Goal: Transaction & Acquisition: Purchase product/service

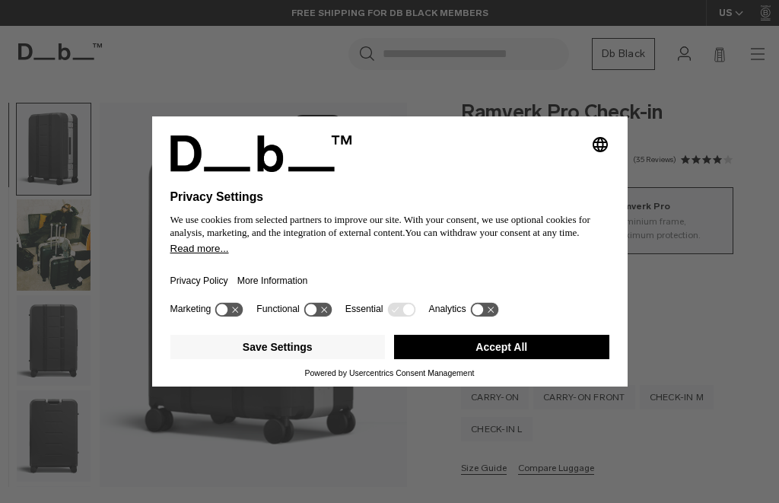
click at [451, 351] on button "Accept All" at bounding box center [501, 347] width 215 height 24
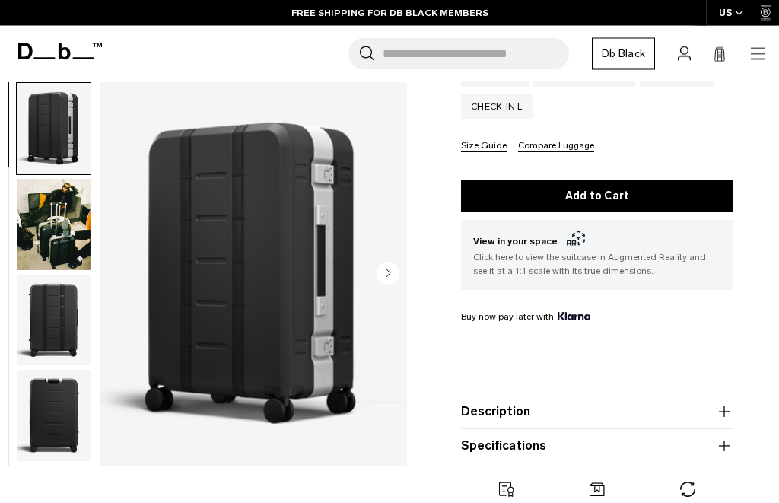
scroll to position [368, 0]
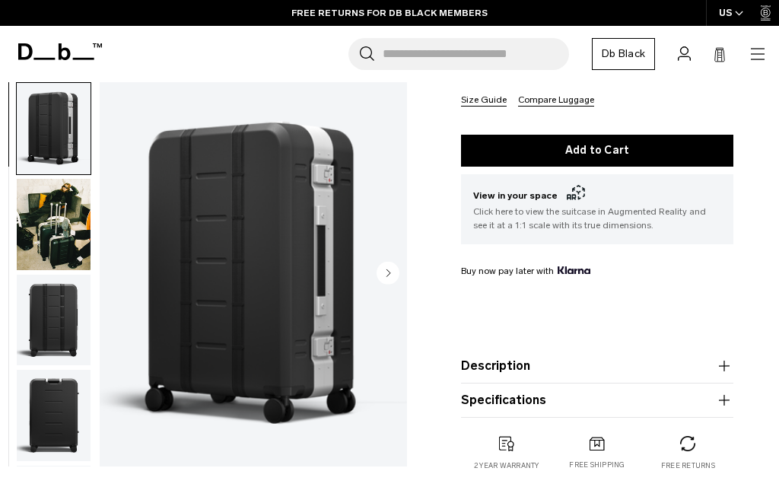
click at [45, 319] on img "button" at bounding box center [54, 320] width 74 height 91
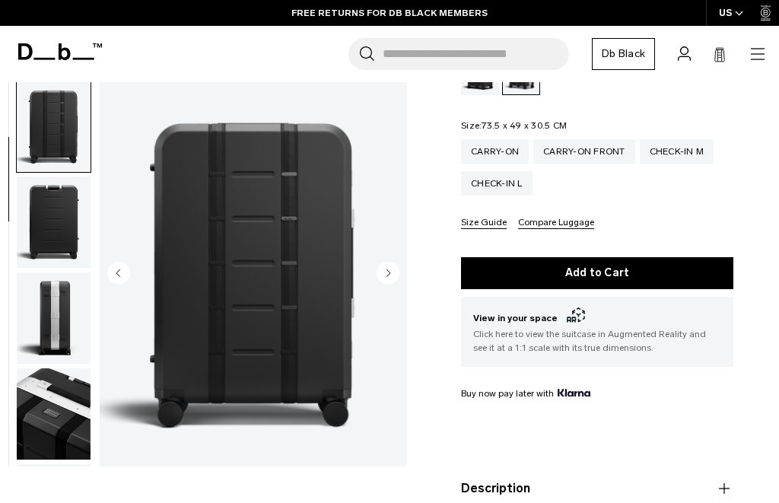
scroll to position [0, 0]
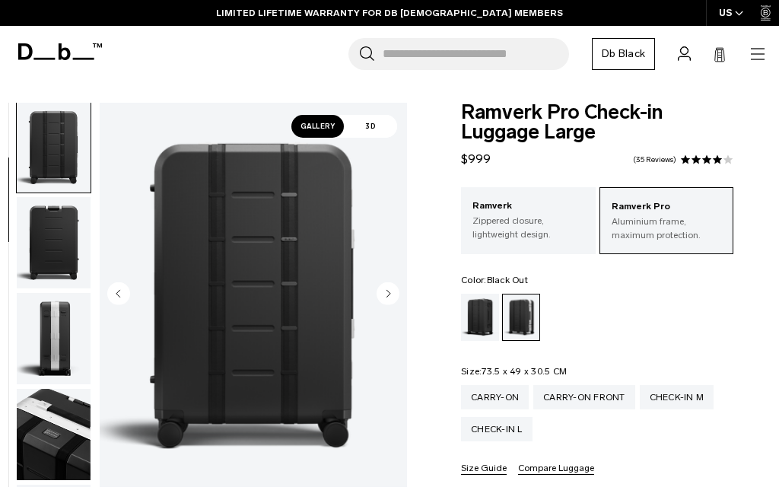
click at [488, 323] on div "Black Out" at bounding box center [480, 317] width 39 height 47
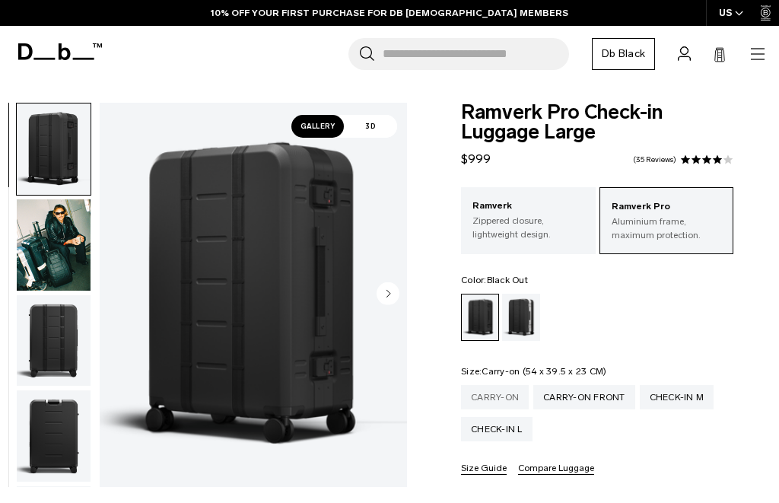
click at [491, 400] on div "Carry-on" at bounding box center [495, 397] width 68 height 24
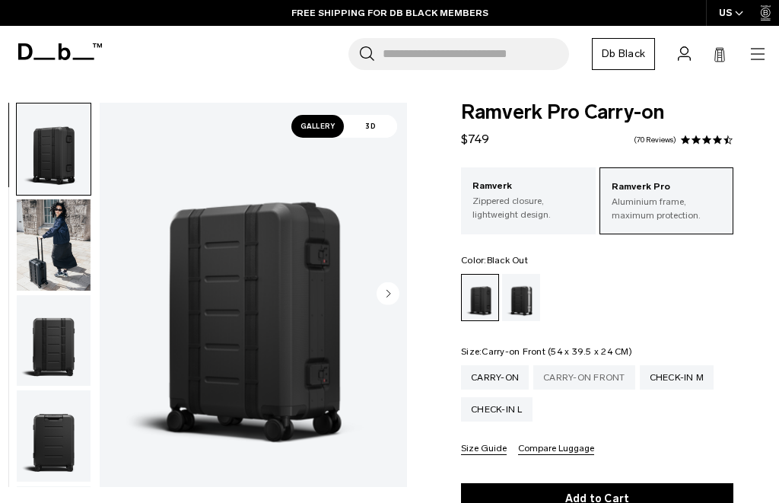
click at [589, 381] on div "Carry-on Front" at bounding box center [584, 377] width 102 height 24
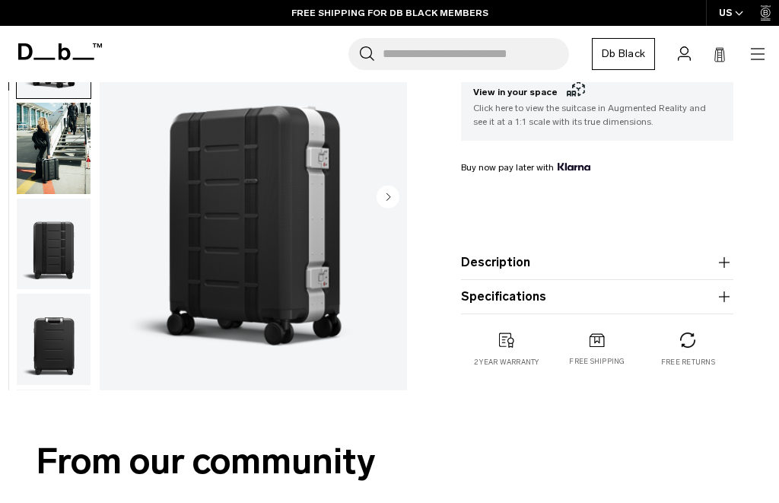
scroll to position [457, 0]
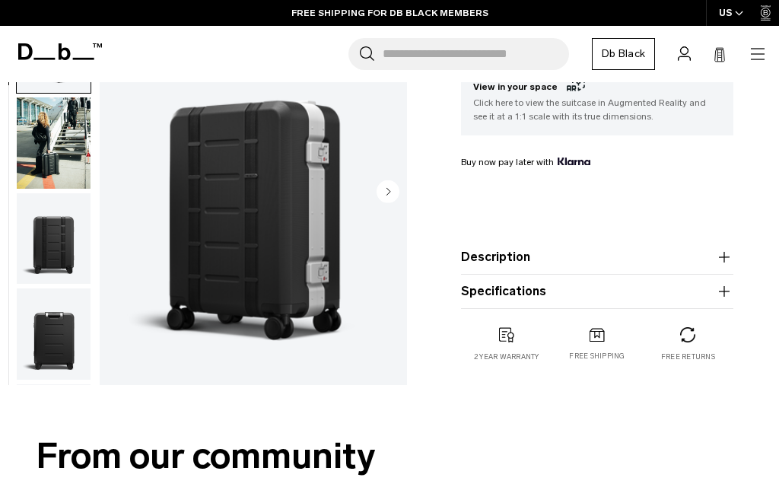
click at [578, 265] on button "Description" at bounding box center [597, 257] width 272 height 18
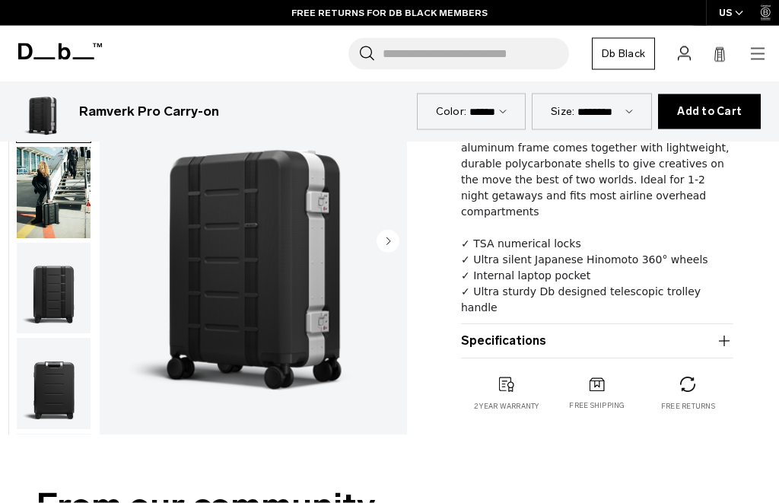
scroll to position [628, 0]
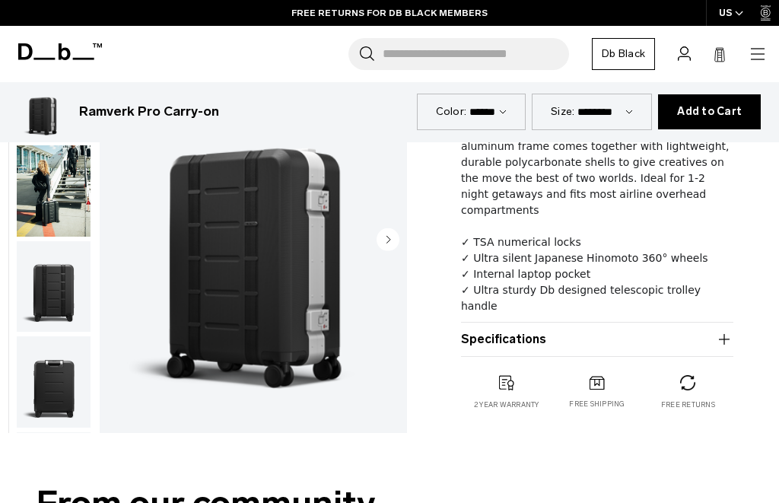
click at [638, 347] on button "Specifications" at bounding box center [597, 339] width 272 height 18
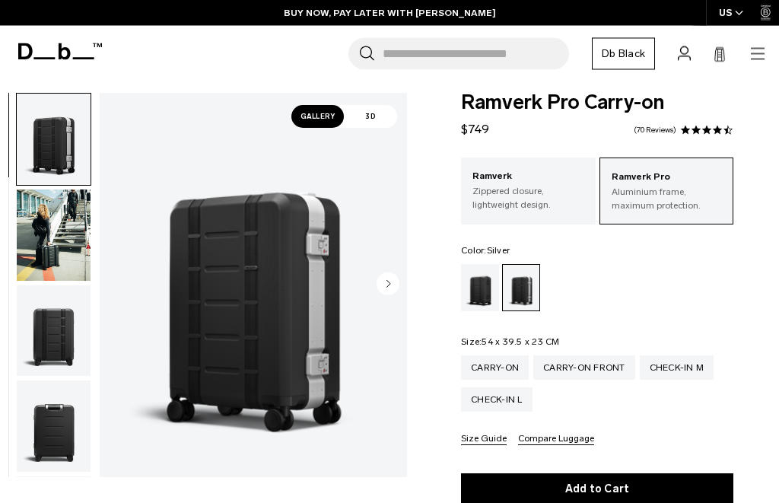
scroll to position [12, 0]
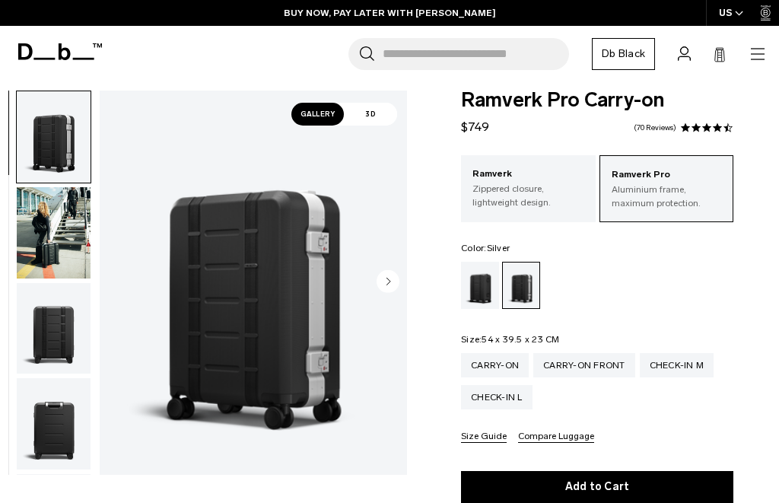
click at [77, 116] on img "button" at bounding box center [54, 136] width 74 height 91
click at [49, 244] on img "button" at bounding box center [54, 232] width 74 height 91
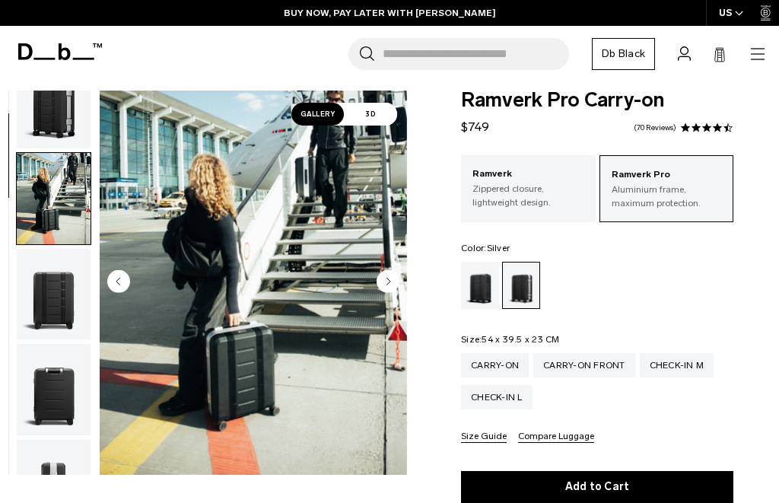
scroll to position [97, 0]
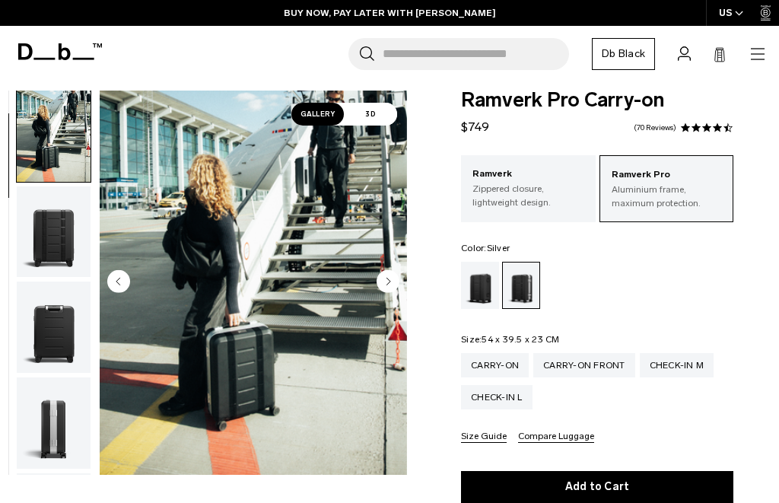
click at [52, 323] on img "button" at bounding box center [54, 326] width 74 height 91
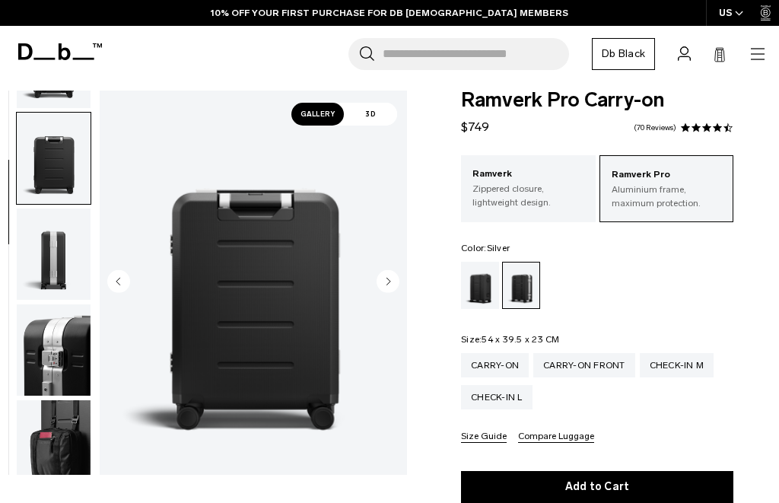
scroll to position [291, 0]
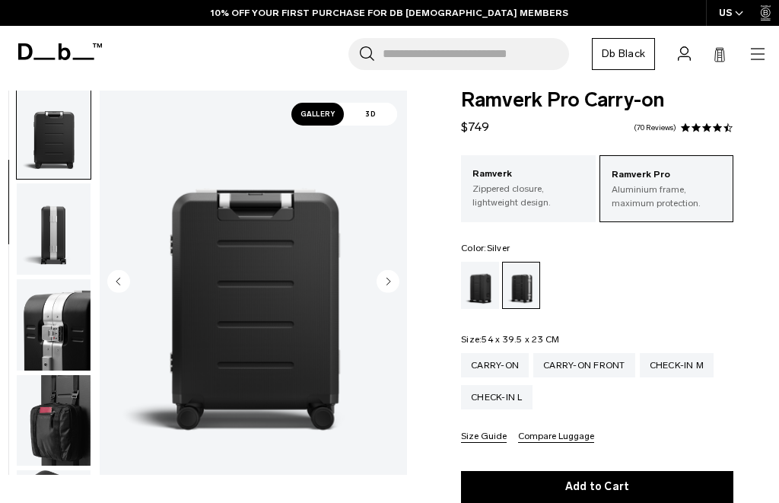
click at [59, 433] on img "button" at bounding box center [54, 420] width 74 height 91
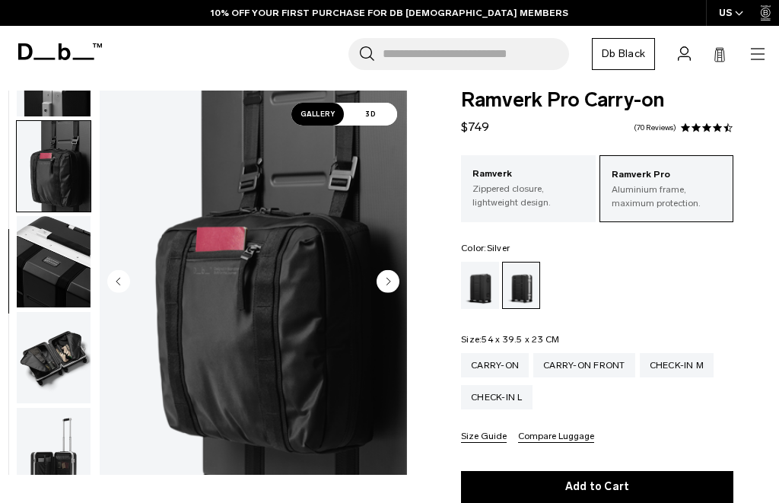
scroll to position [580, 0]
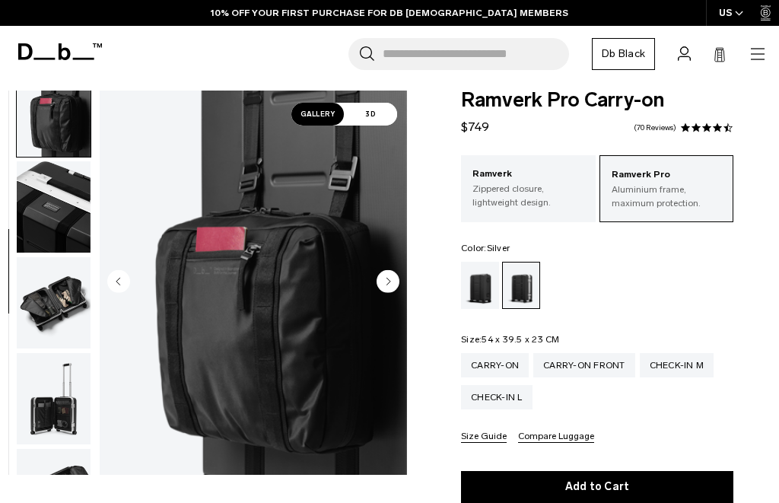
click at [65, 332] on img "button" at bounding box center [54, 302] width 74 height 91
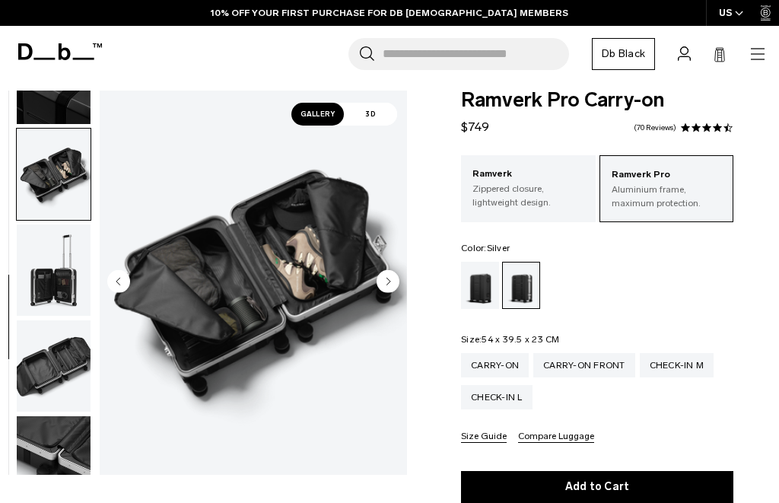
scroll to position [774, 0]
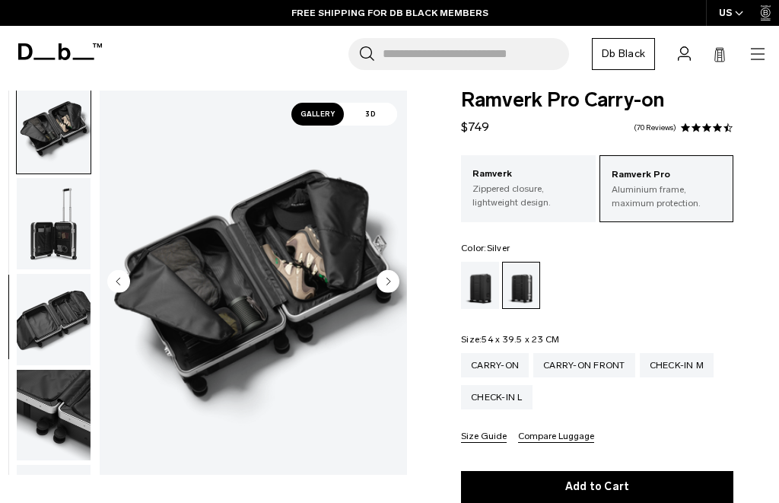
click at [59, 415] on img "button" at bounding box center [54, 415] width 74 height 91
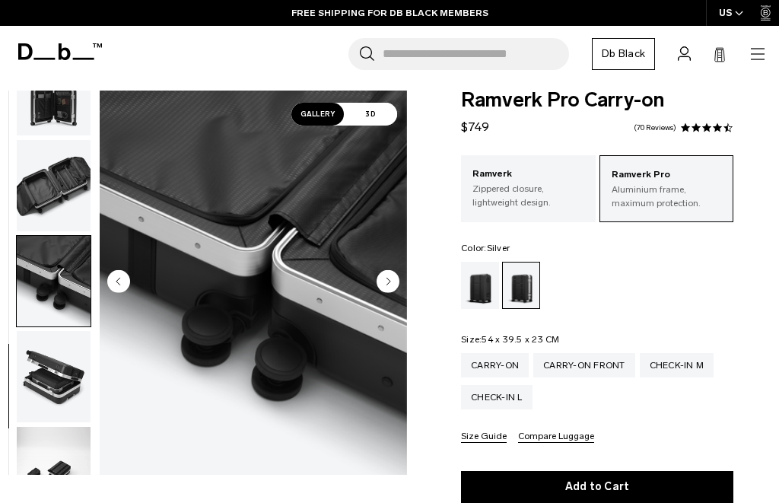
scroll to position [968, 0]
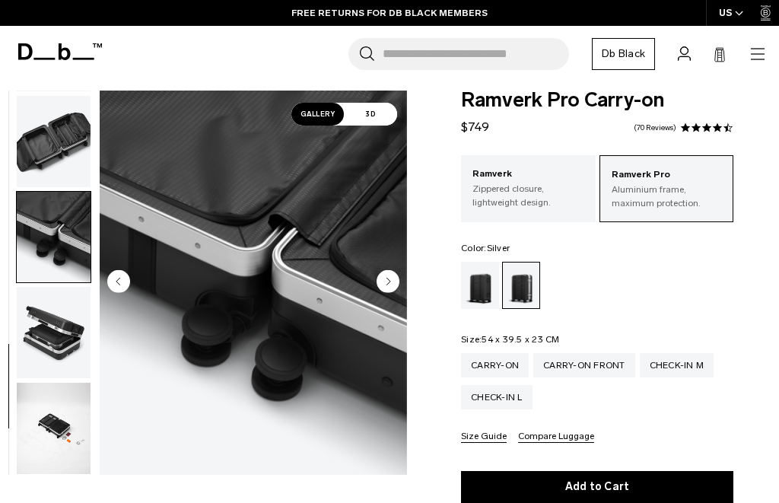
click at [57, 338] on img "button" at bounding box center [54, 332] width 74 height 91
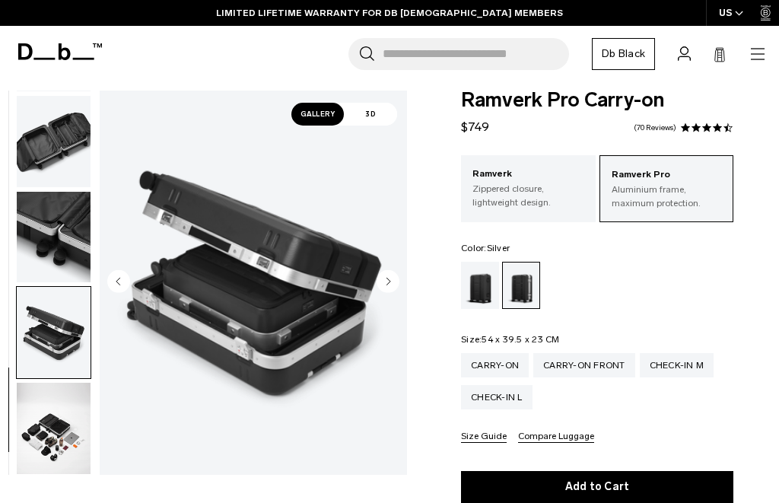
click at [48, 427] on img "button" at bounding box center [54, 428] width 74 height 91
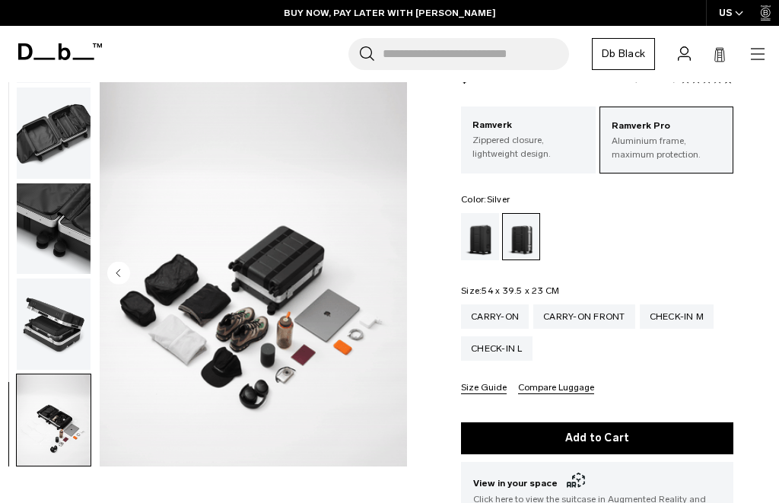
scroll to position [0, 0]
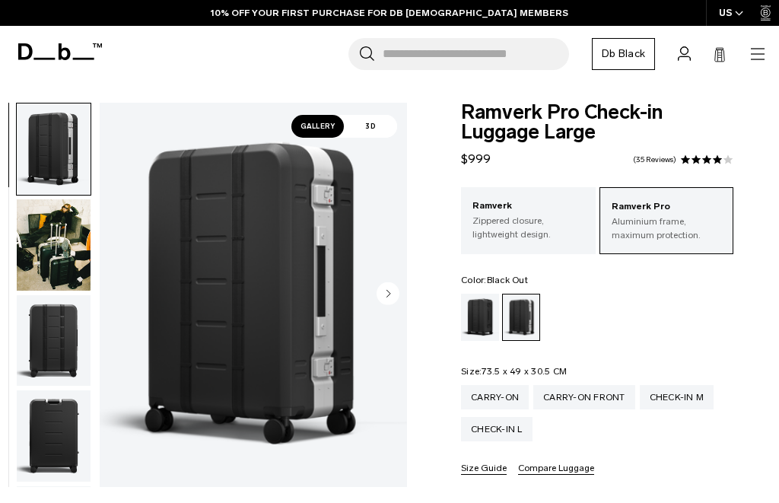
click at [472, 305] on div "Black Out" at bounding box center [480, 317] width 39 height 47
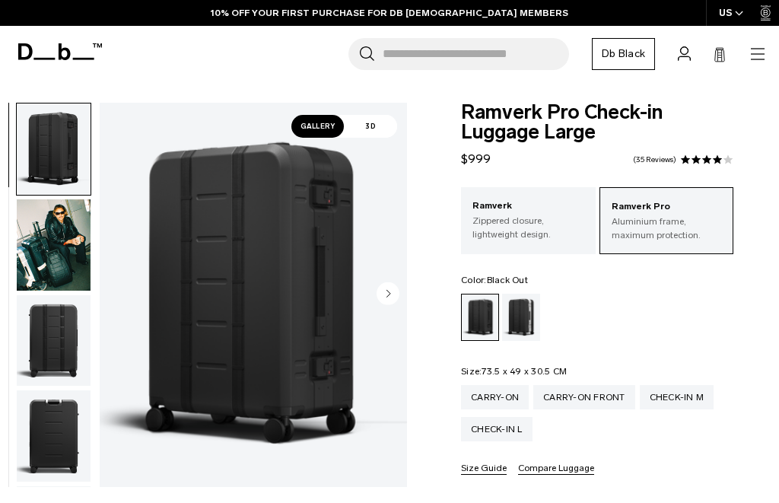
click at [59, 255] on img "button" at bounding box center [54, 244] width 74 height 91
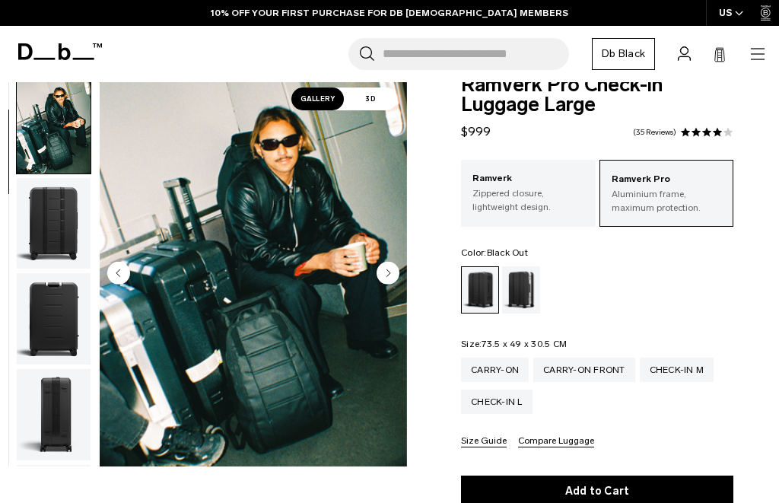
scroll to position [26, 0]
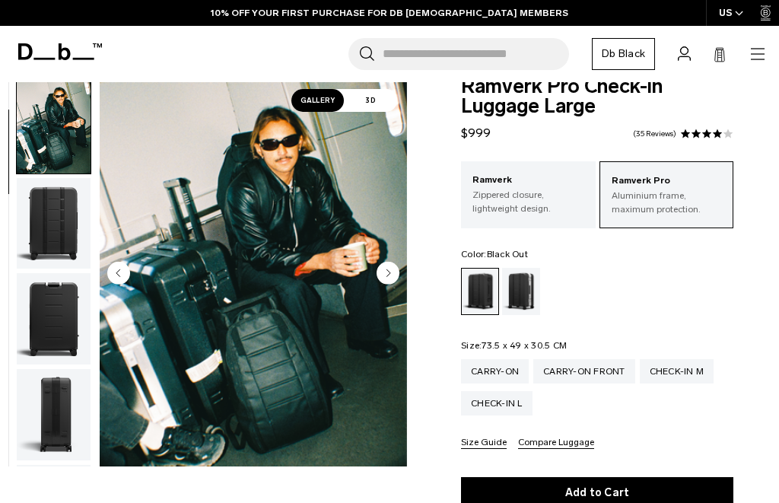
click at [392, 275] on circle "Next slide" at bounding box center [388, 272] width 23 height 23
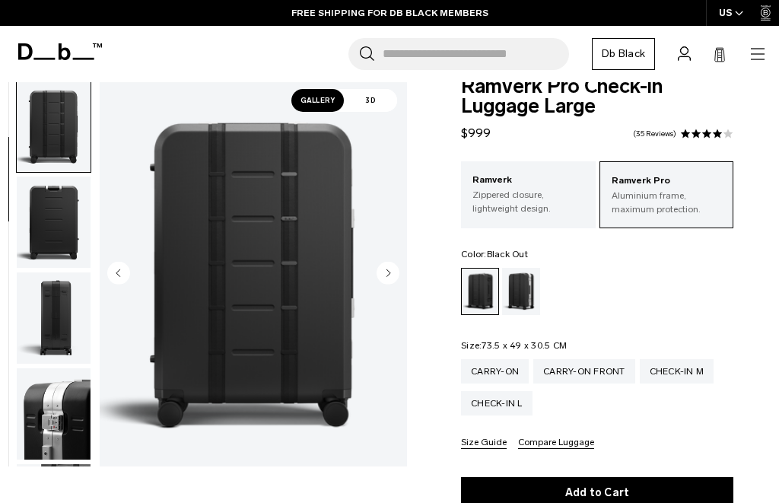
click at [388, 272] on icon "Next slide" at bounding box center [389, 272] width 4 height 7
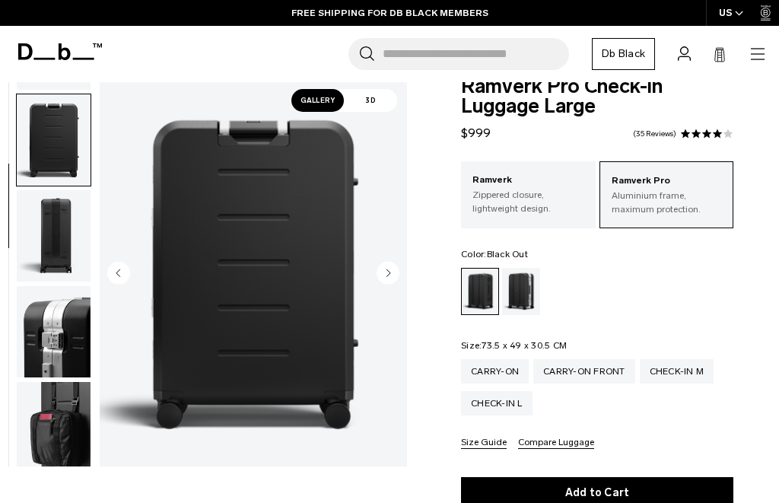
scroll to position [291, 0]
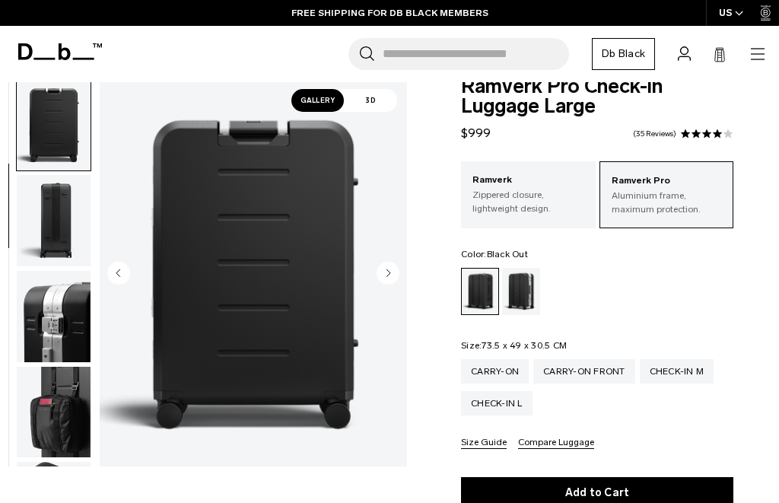
click at [385, 275] on circle "Next slide" at bounding box center [388, 272] width 23 height 23
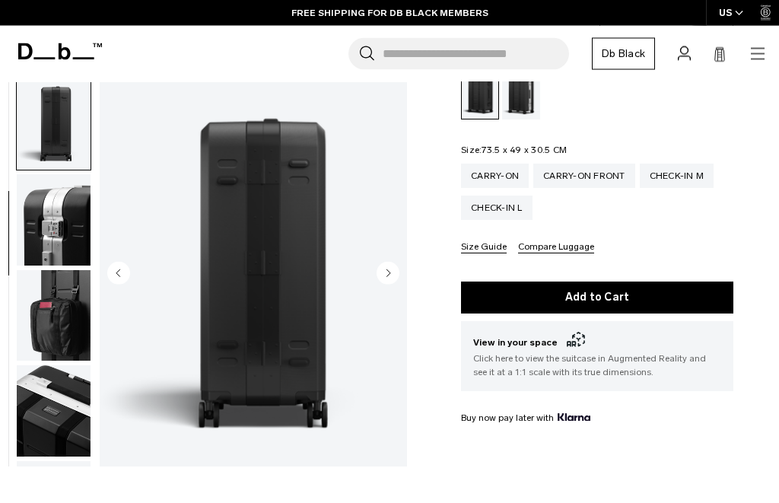
scroll to position [230, 0]
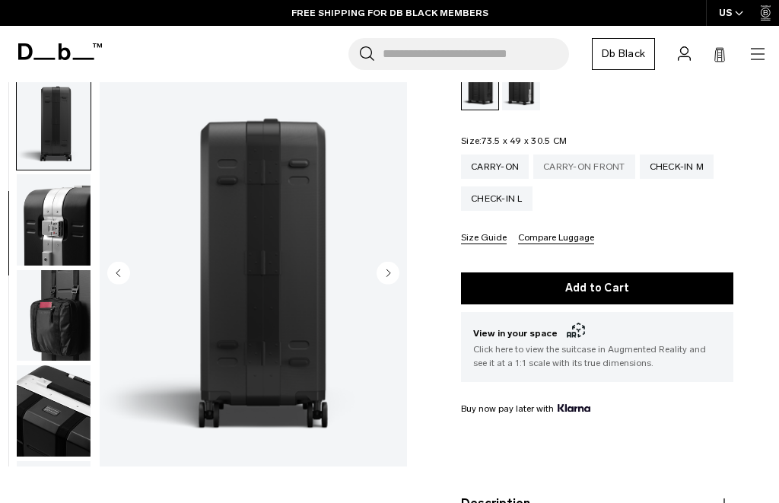
click at [610, 169] on div "Carry-on Front" at bounding box center [584, 166] width 102 height 24
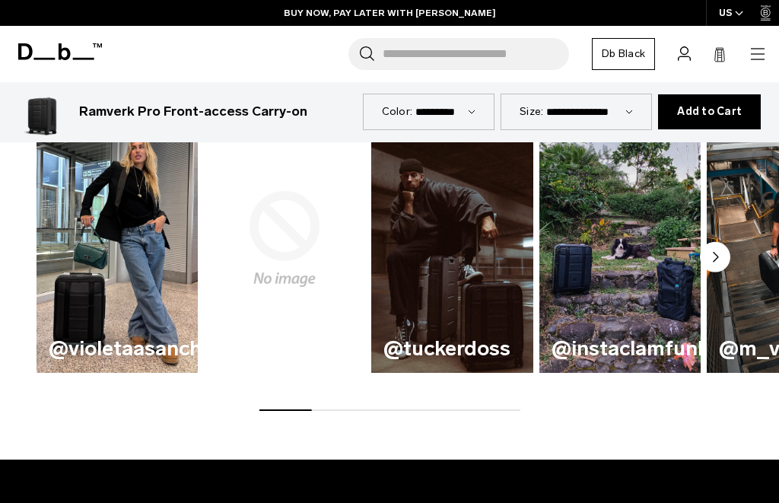
scroll to position [874, 0]
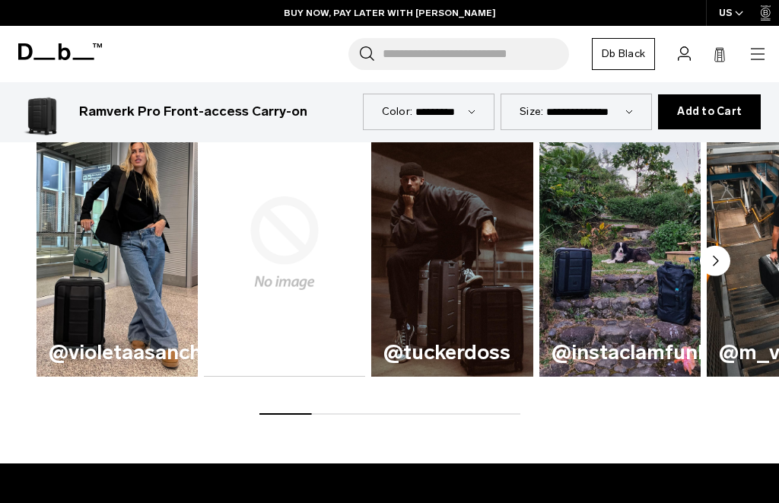
click at [716, 259] on icon "Next slide" at bounding box center [715, 260] width 5 height 9
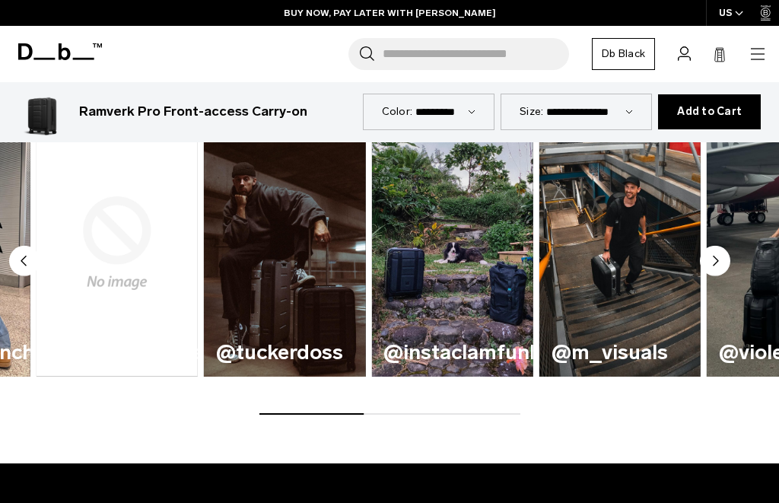
click at [716, 255] on circle "Next slide" at bounding box center [715, 260] width 30 height 30
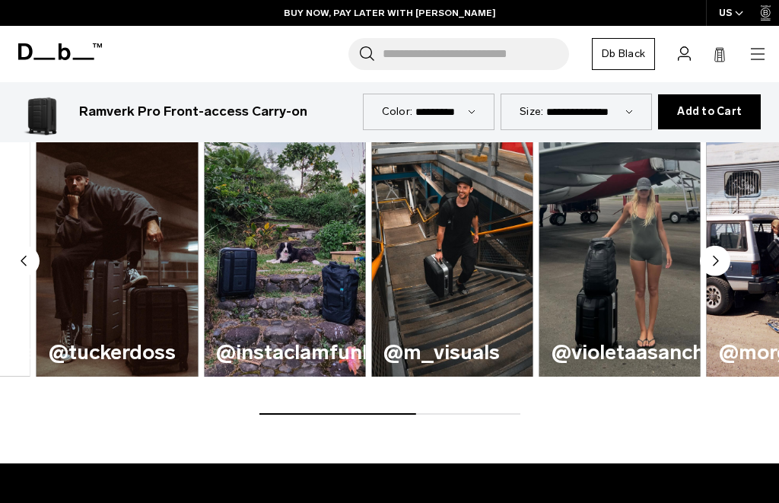
click at [711, 260] on circle "Next slide" at bounding box center [715, 260] width 30 height 30
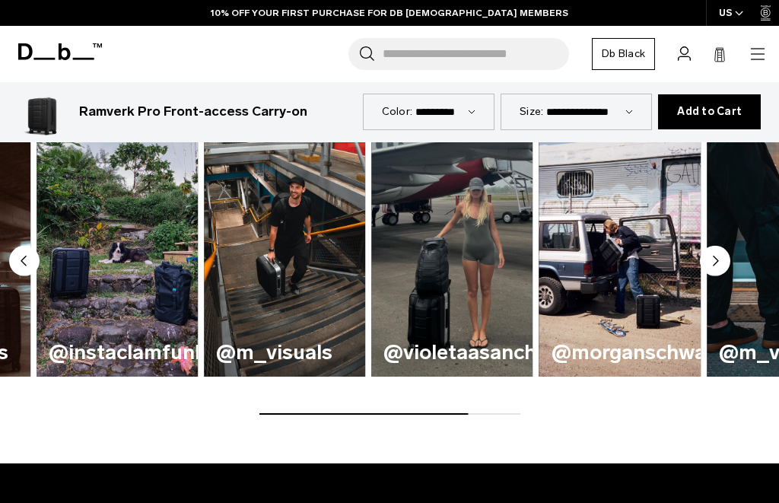
click at [713, 259] on circle "Next slide" at bounding box center [715, 260] width 30 height 30
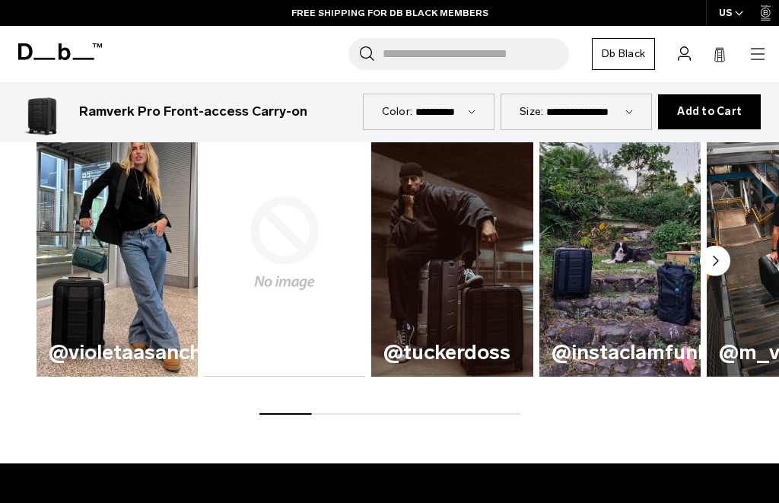
click at [105, 318] on img "1 / 8" at bounding box center [117, 243] width 167 height 275
click at [143, 224] on img "1 / 8" at bounding box center [117, 243] width 167 height 275
click at [151, 275] on img "1 / 8" at bounding box center [117, 243] width 167 height 275
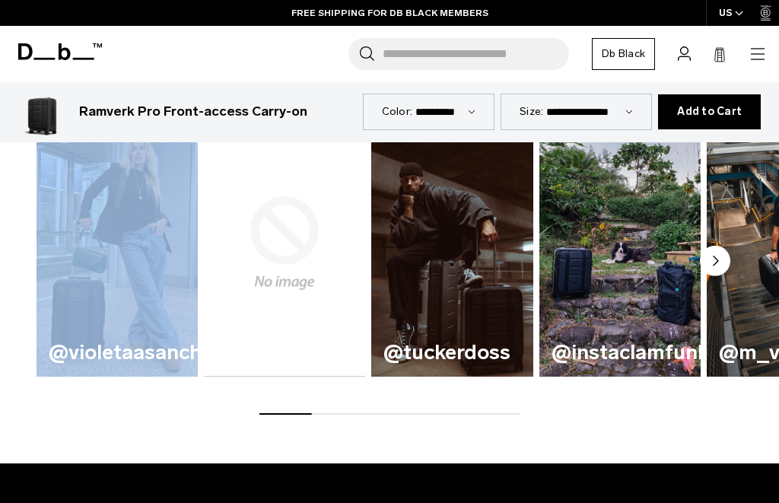
click at [151, 275] on img "1 / 8" at bounding box center [117, 243] width 167 height 275
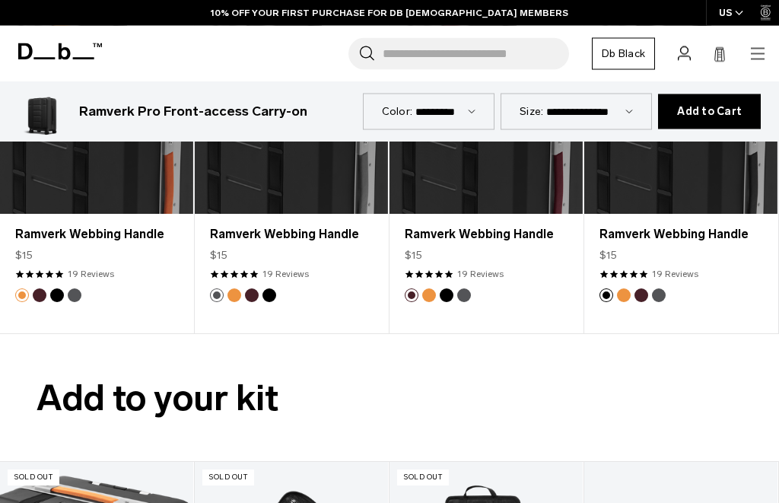
scroll to position [3286, 0]
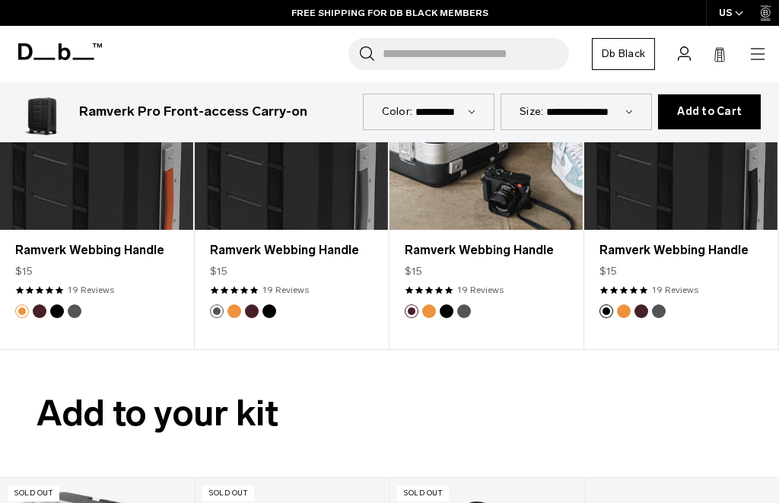
click at [465, 310] on button "Gneiss" at bounding box center [464, 311] width 14 height 14
click at [411, 312] on button "Raspberry" at bounding box center [412, 311] width 14 height 14
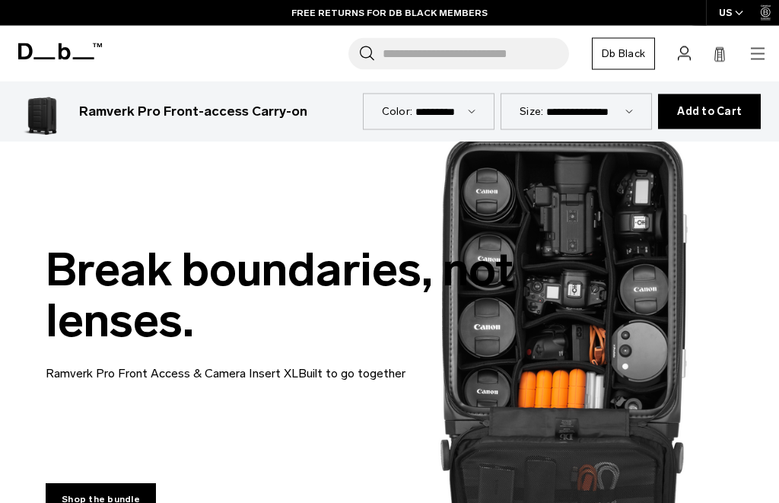
scroll to position [2598, 0]
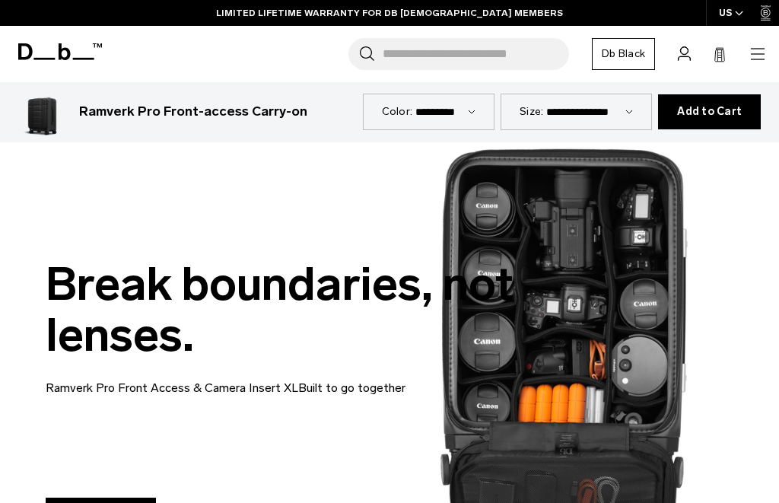
select select "**********"
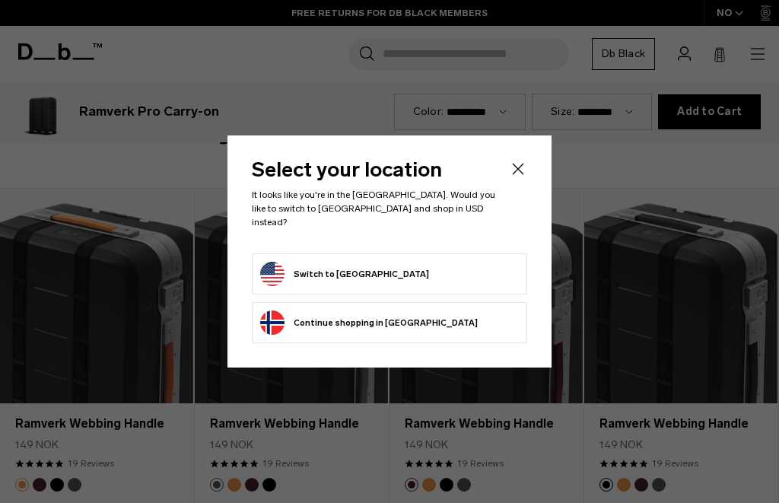
click at [440, 266] on form "Switch to [GEOGRAPHIC_DATA]" at bounding box center [389, 274] width 259 height 24
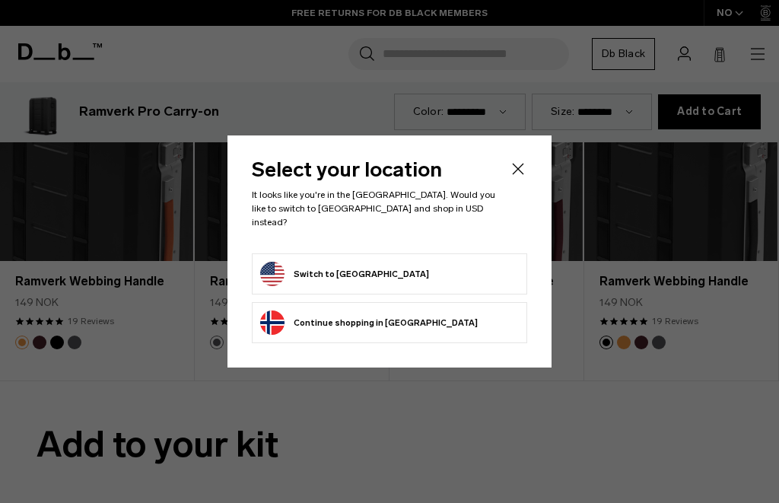
click at [442, 271] on form "Switch to United States" at bounding box center [389, 274] width 259 height 24
click at [361, 271] on button "Switch to United States" at bounding box center [344, 274] width 169 height 24
click at [352, 274] on button "Switch to United States" at bounding box center [344, 274] width 169 height 24
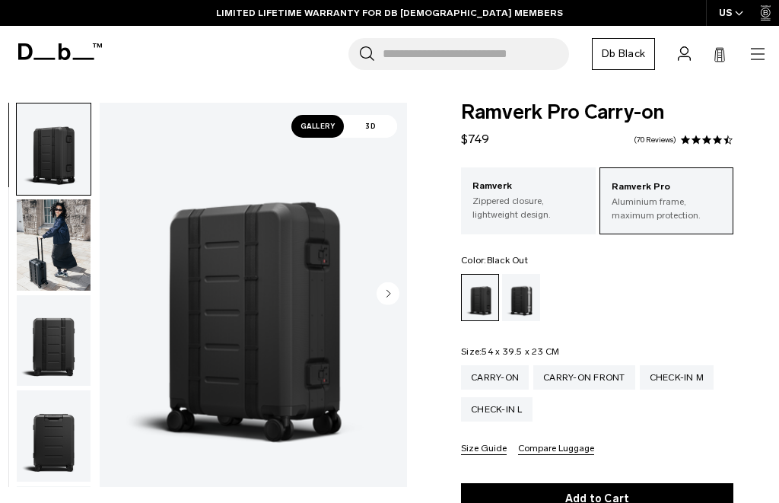
click at [462, 259] on legend "Color: Black Out Out of stock" at bounding box center [494, 260] width 67 height 9
click at [669, 199] on p "Aluminium frame, maximum protection." at bounding box center [667, 208] width 110 height 27
click at [518, 304] on div "Silver" at bounding box center [521, 297] width 39 height 47
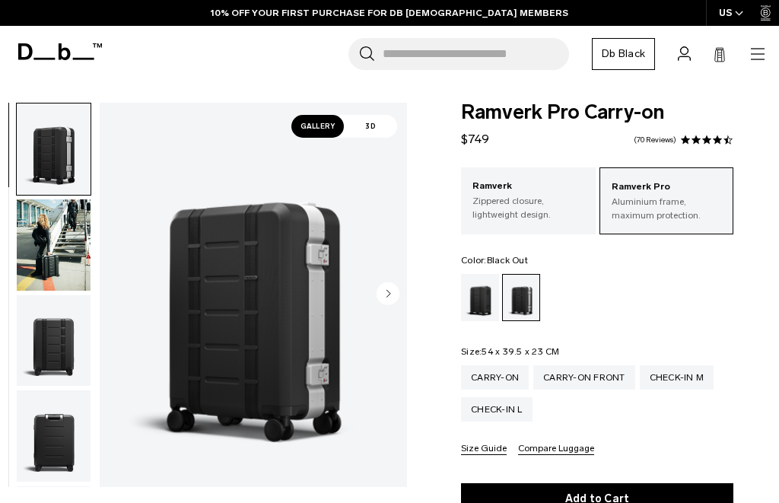
click at [485, 301] on div "Black Out" at bounding box center [480, 297] width 39 height 47
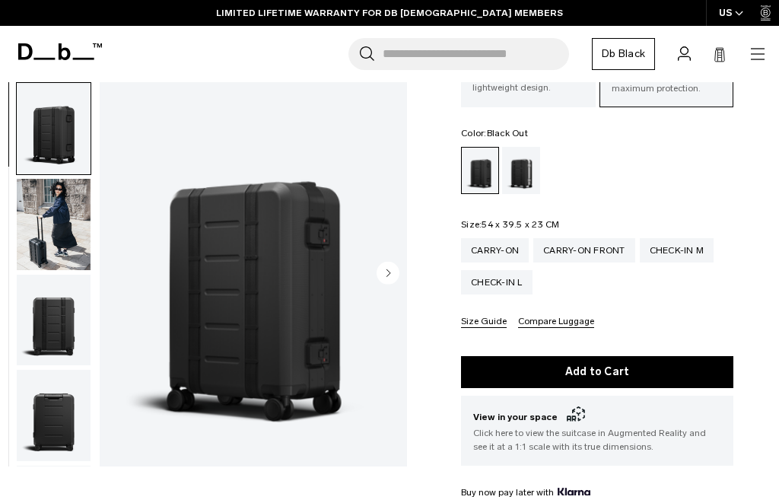
scroll to position [129, 0]
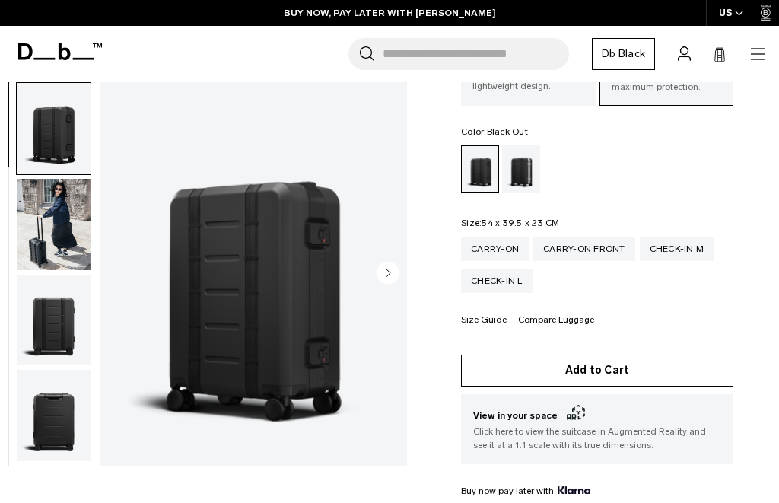
click at [608, 372] on button "Add to Cart" at bounding box center [597, 370] width 272 height 32
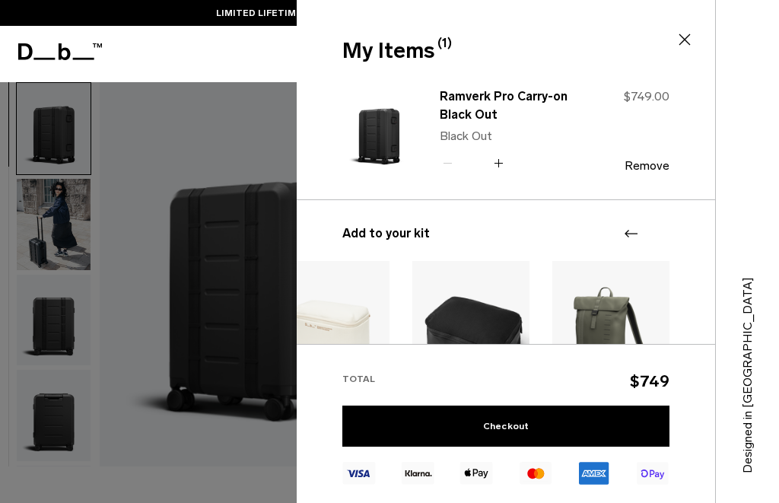
scroll to position [0, 0]
click at [684, 37] on icon at bounding box center [684, 39] width 18 height 18
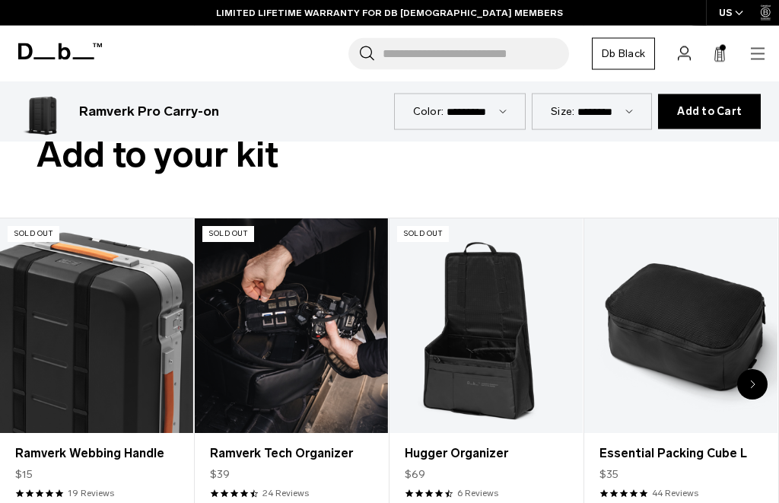
scroll to position [3039, 0]
